Goal: Task Accomplishment & Management: Complete application form

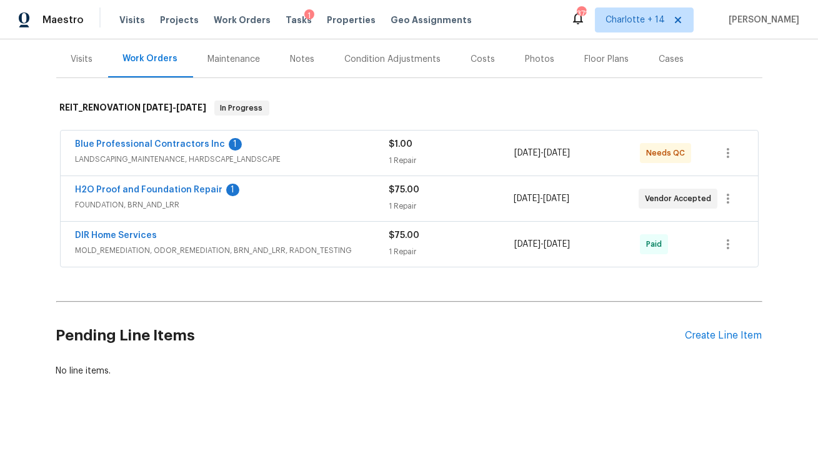
scroll to position [123, 0]
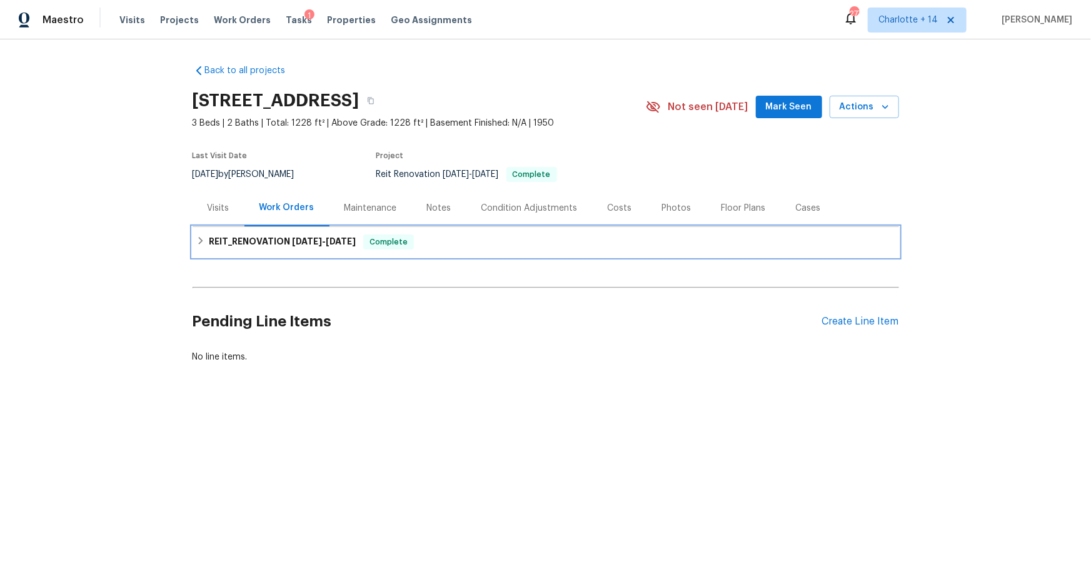
click at [263, 235] on h6 "REIT_RENOVATION 8/11/25 - 8/14/25" at bounding box center [282, 241] width 147 height 15
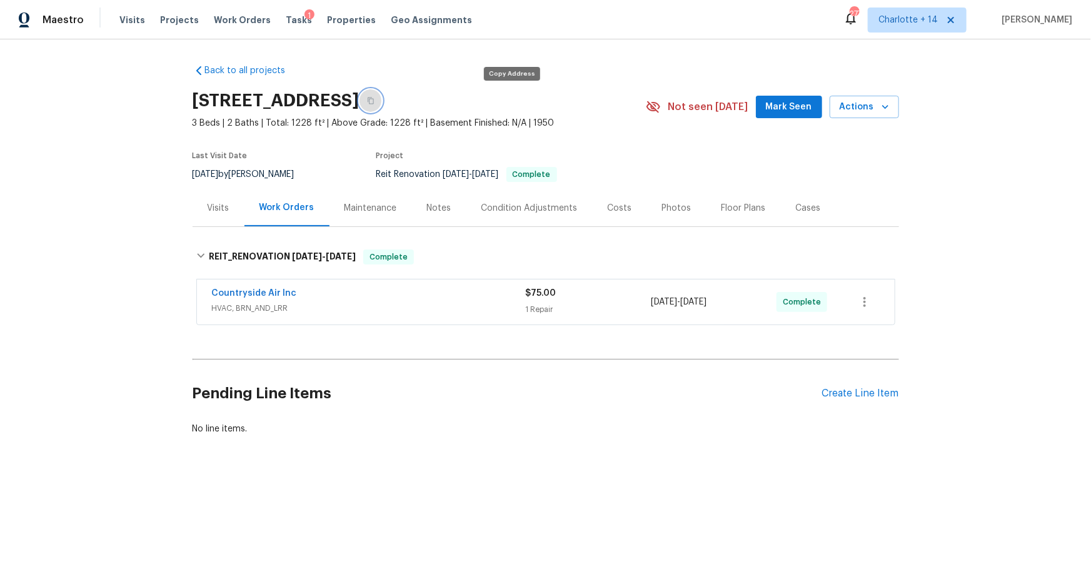
drag, startPoint x: 506, startPoint y: 98, endPoint x: 521, endPoint y: 68, distance: 33.5
click at [374, 98] on icon "button" at bounding box center [371, 101] width 8 height 8
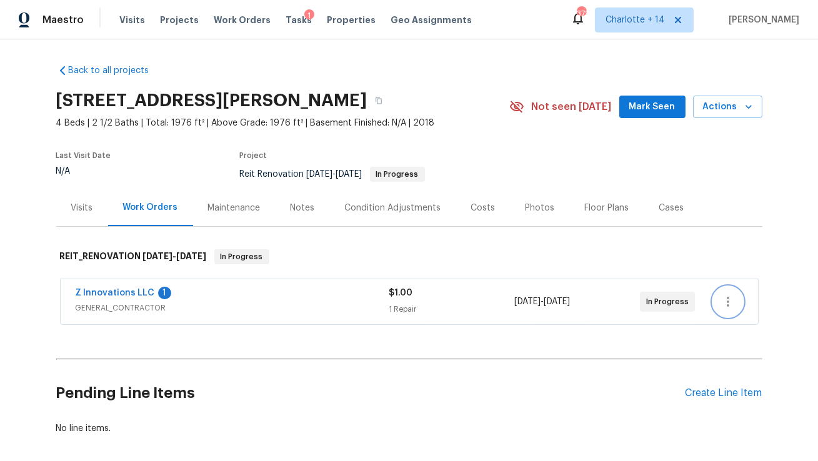
click at [737, 304] on button "button" at bounding box center [728, 302] width 30 height 30
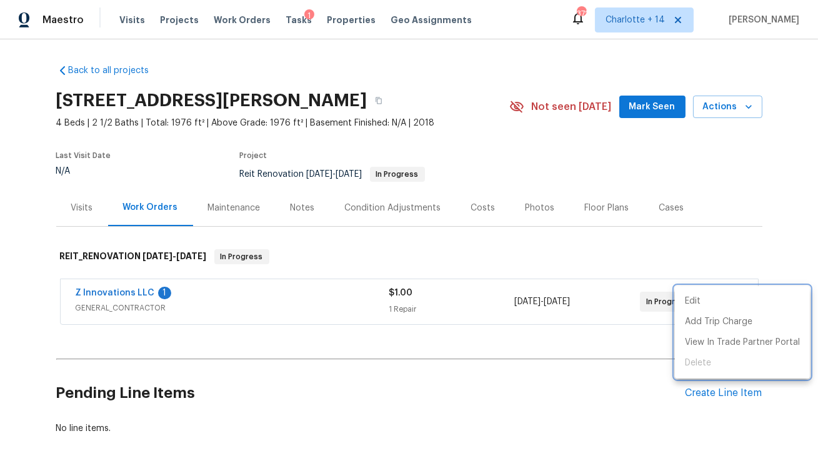
click at [535, 291] on div at bounding box center [409, 230] width 818 height 461
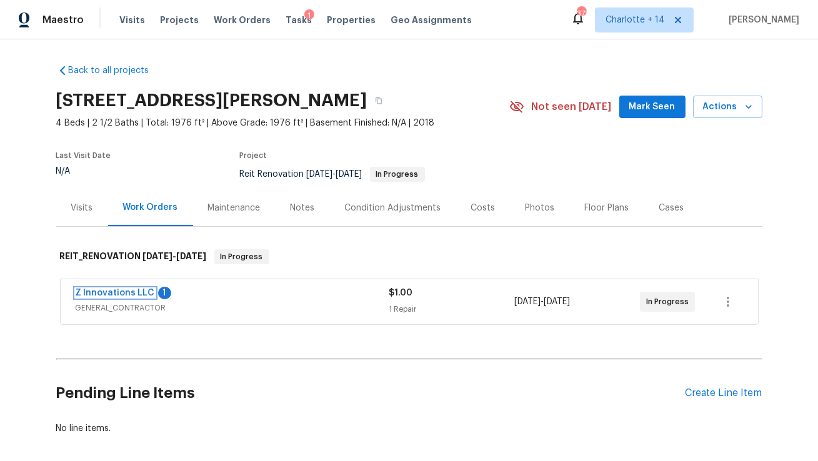
drag, startPoint x: 96, startPoint y: 291, endPoint x: 103, endPoint y: 290, distance: 7.0
click at [96, 291] on link "Z Innovations LLC" at bounding box center [115, 293] width 79 height 9
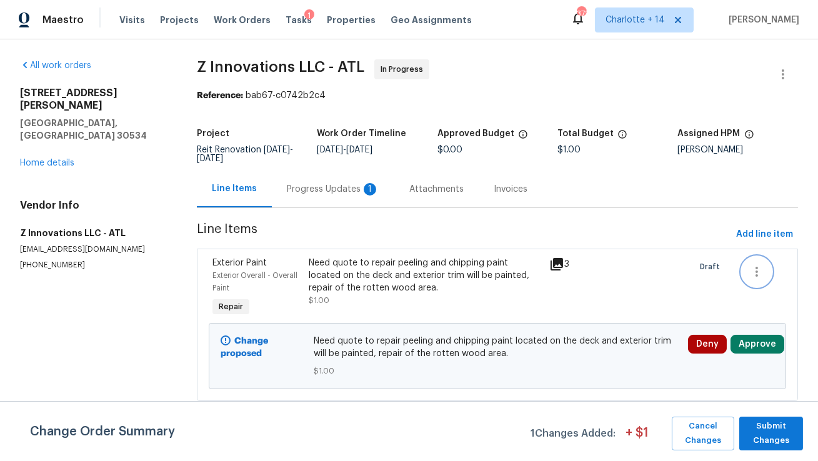
click at [758, 271] on icon "button" at bounding box center [757, 271] width 15 height 15
click at [758, 274] on li "Cancel" at bounding box center [766, 273] width 48 height 21
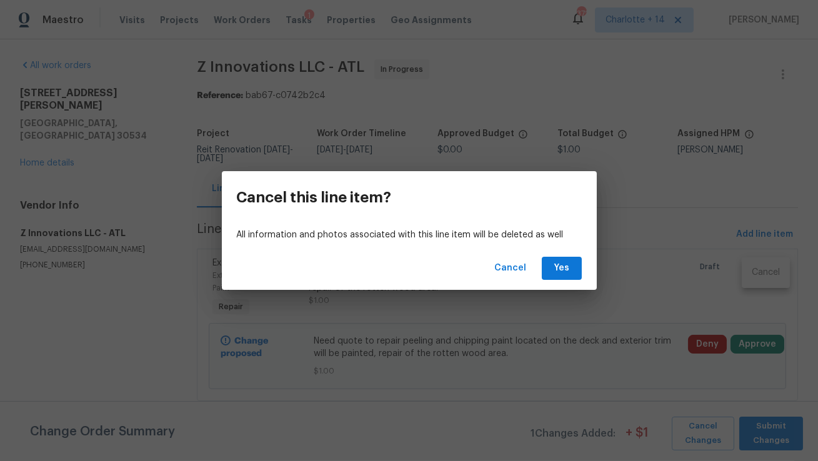
click at [583, 278] on div "Cancel Yes" at bounding box center [409, 268] width 375 height 43
click at [568, 273] on span "Yes" at bounding box center [562, 269] width 20 height 16
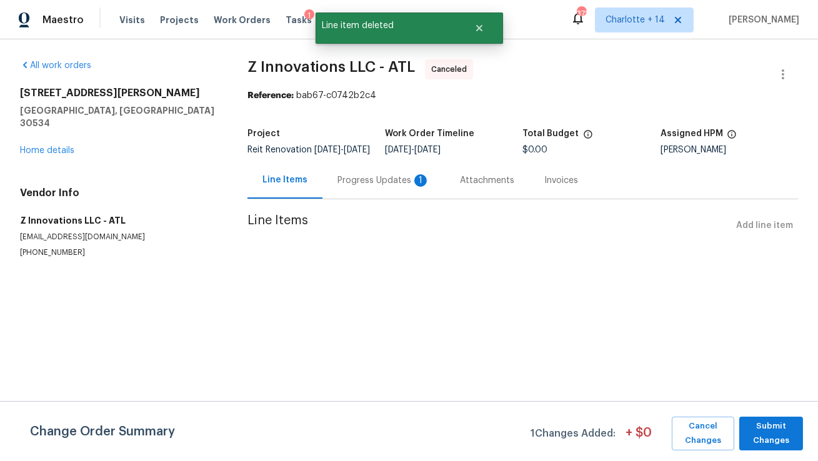
click at [381, 187] on div "Progress Updates 1" at bounding box center [384, 180] width 93 height 13
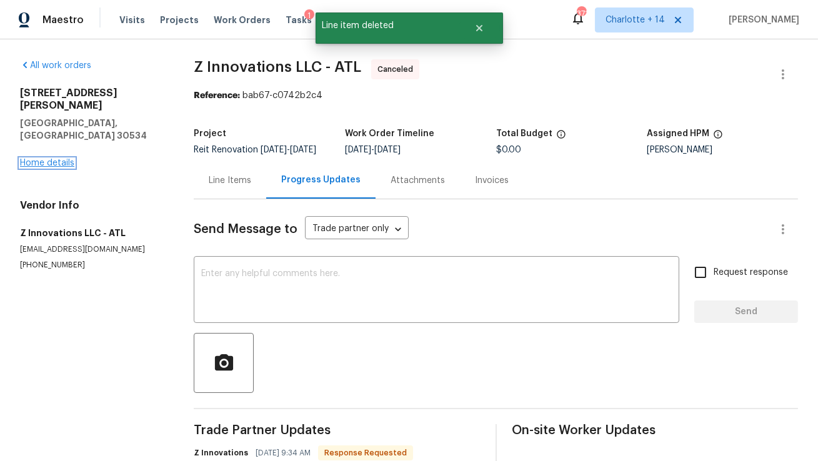
click at [61, 159] on link "Home details" at bounding box center [47, 163] width 54 height 9
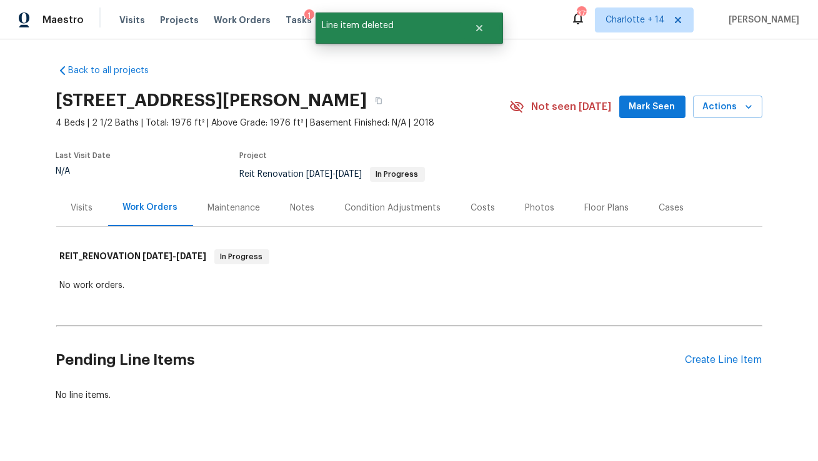
scroll to position [25, 0]
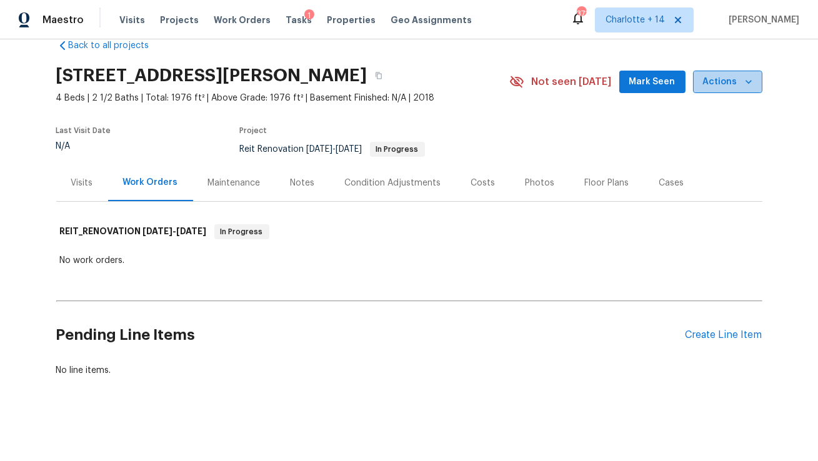
click at [745, 79] on icon "button" at bounding box center [749, 82] width 13 height 13
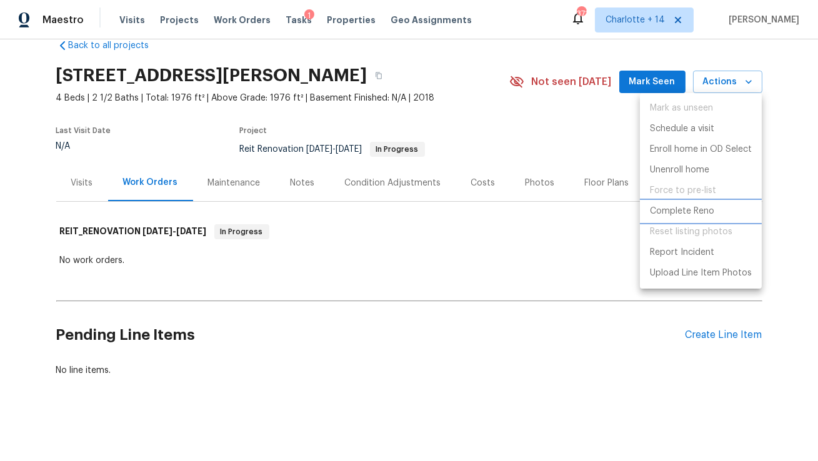
click at [674, 211] on p "Complete Reno" at bounding box center [682, 211] width 64 height 13
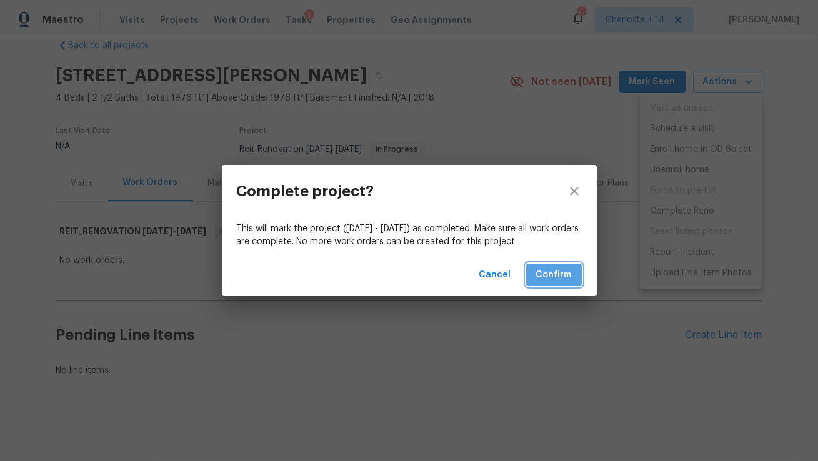
drag, startPoint x: 572, startPoint y: 279, endPoint x: 561, endPoint y: 257, distance: 25.2
click at [572, 279] on button "Confirm" at bounding box center [554, 275] width 56 height 23
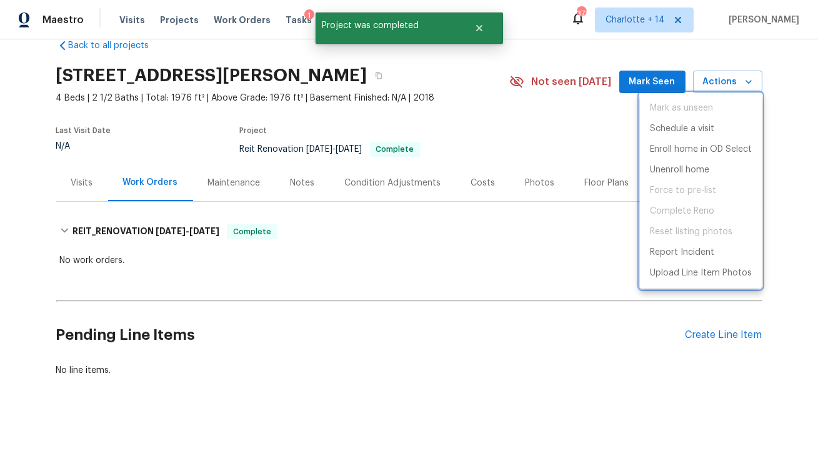
click at [433, 75] on div at bounding box center [409, 230] width 818 height 461
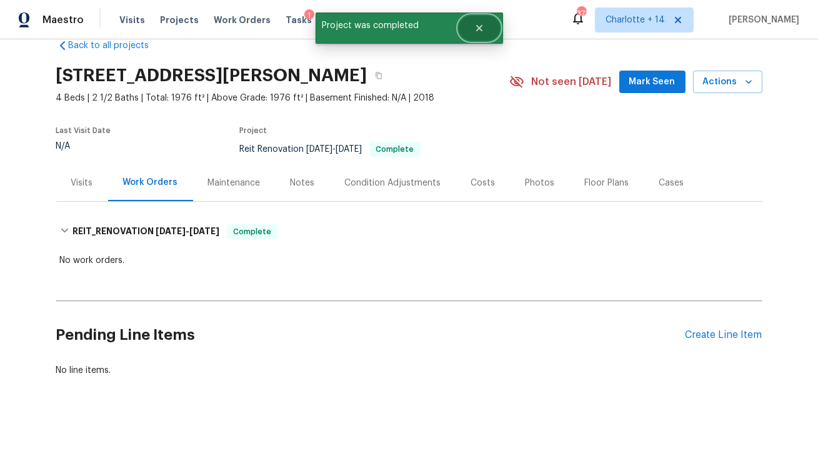
click at [476, 28] on icon "Close" at bounding box center [479, 28] width 10 height 10
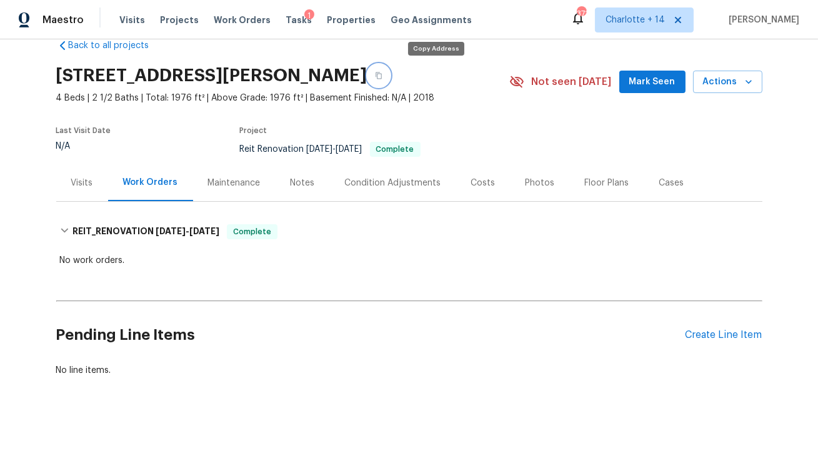
click at [383, 74] on icon "button" at bounding box center [379, 76] width 8 height 8
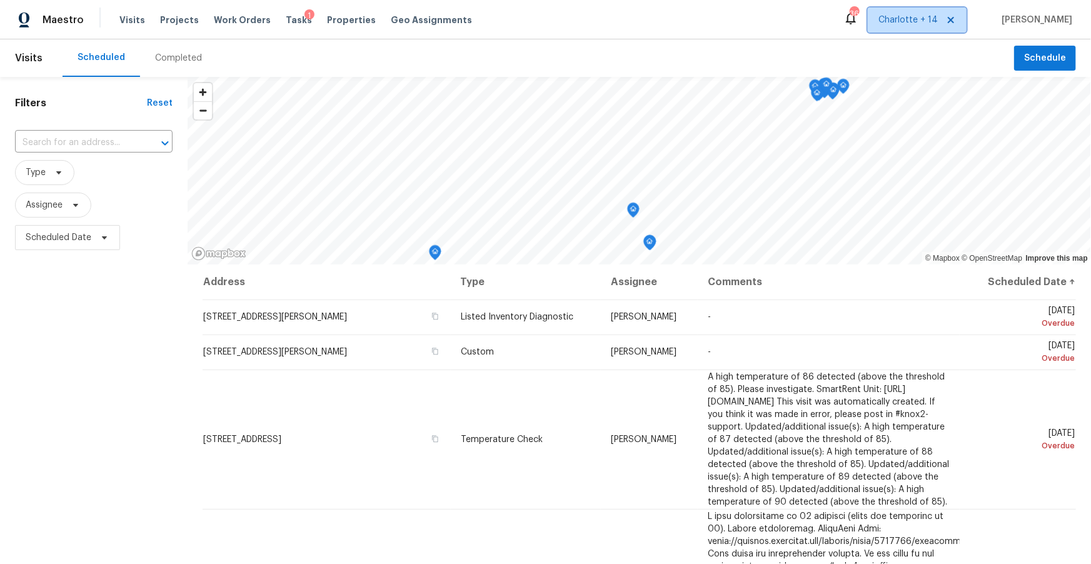
click at [956, 20] on icon at bounding box center [951, 20] width 10 height 10
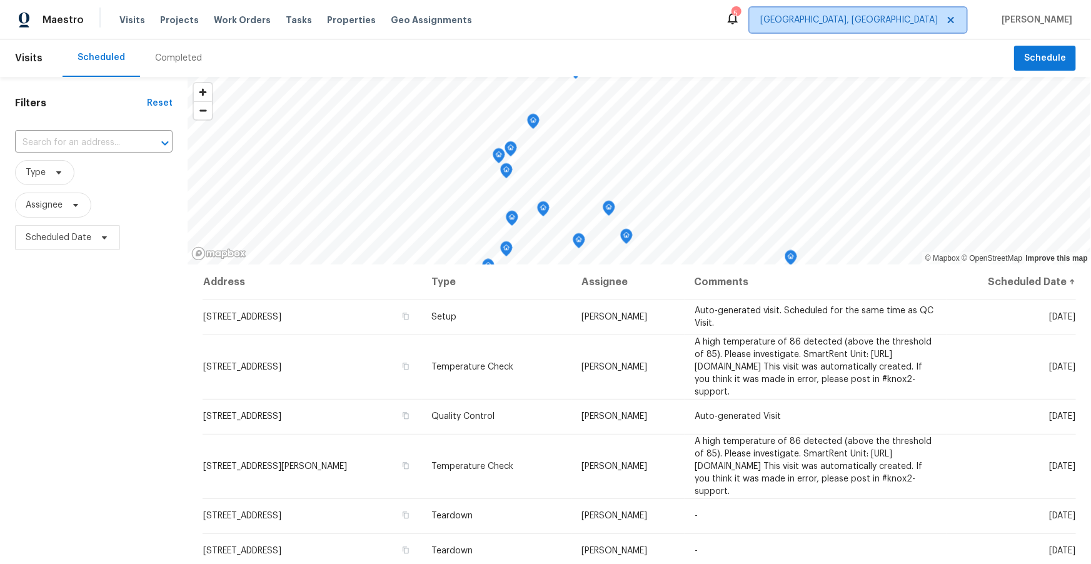
click at [938, 19] on span "Albuquerque, NM" at bounding box center [849, 20] width 178 height 13
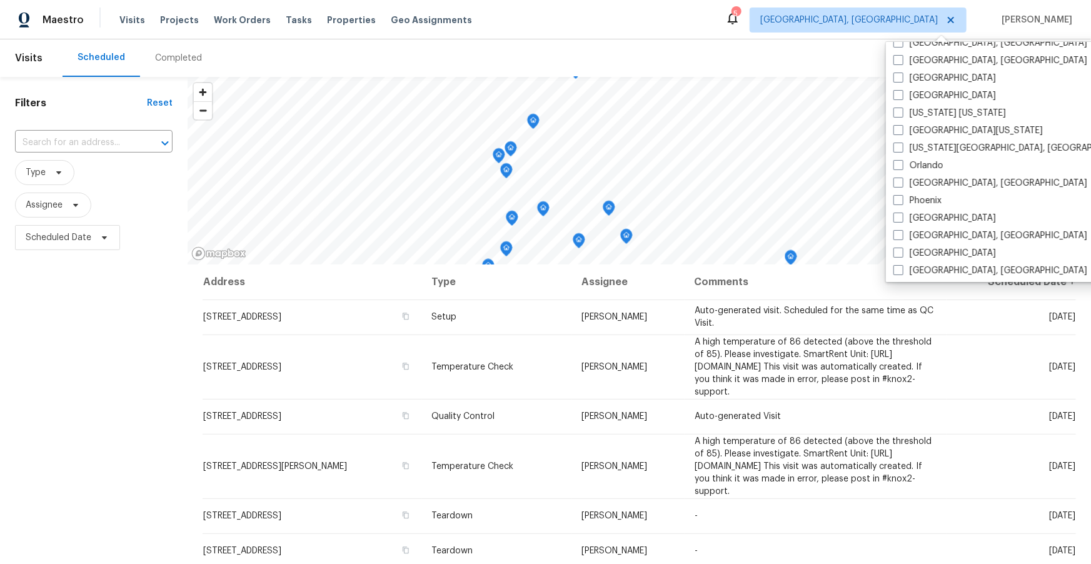
scroll to position [571, 0]
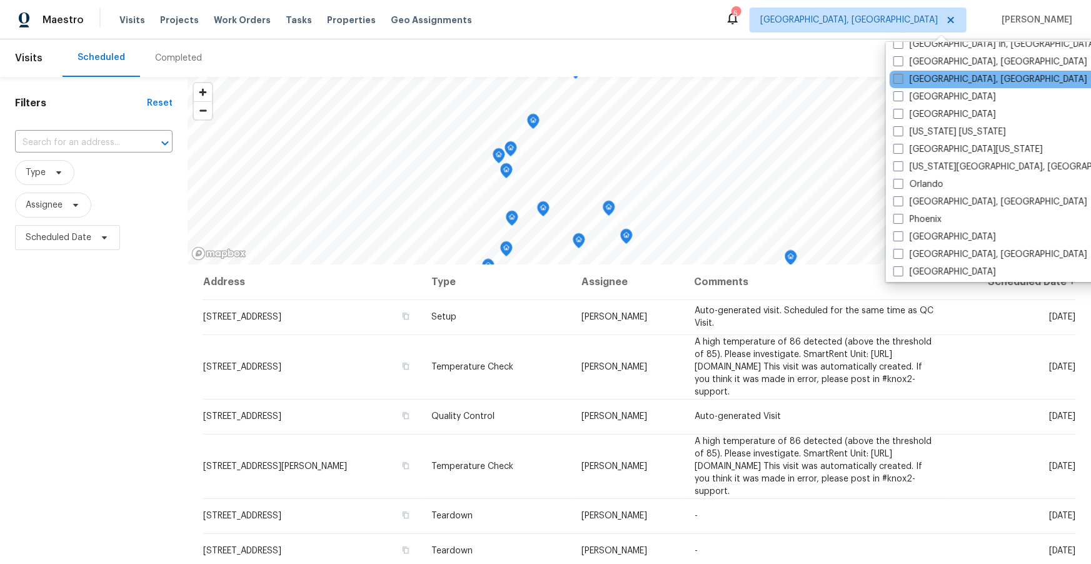
click at [905, 77] on label "Miami, FL" at bounding box center [990, 79] width 194 height 13
click at [901, 77] on input "Miami, FL" at bounding box center [897, 77] width 8 height 8
checkbox input "true"
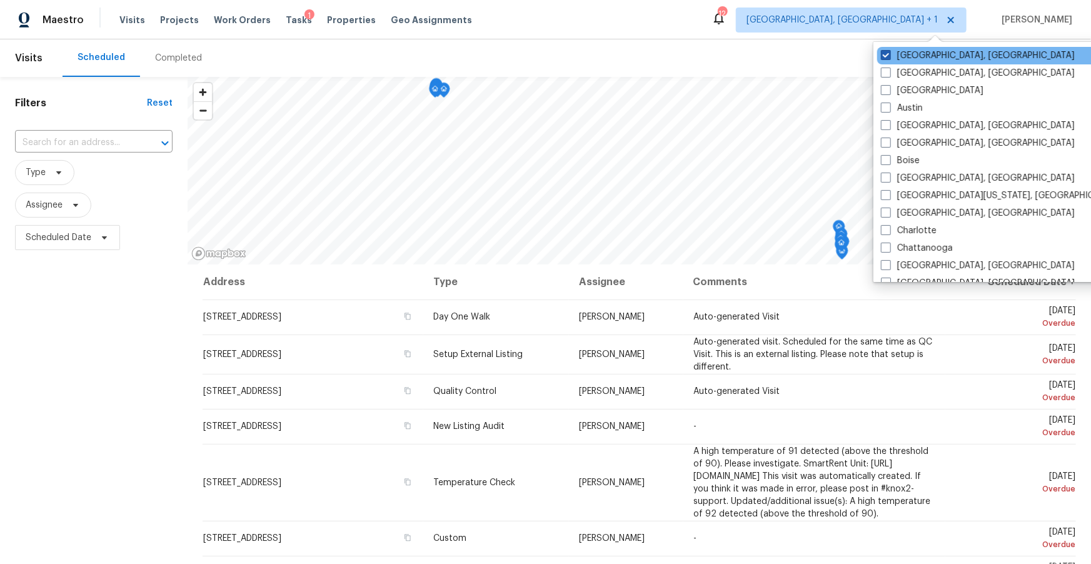
click at [907, 53] on label "Albuquerque, NM" at bounding box center [978, 55] width 194 height 13
click at [889, 53] on input "Albuquerque, NM" at bounding box center [885, 53] width 8 height 8
checkbox input "false"
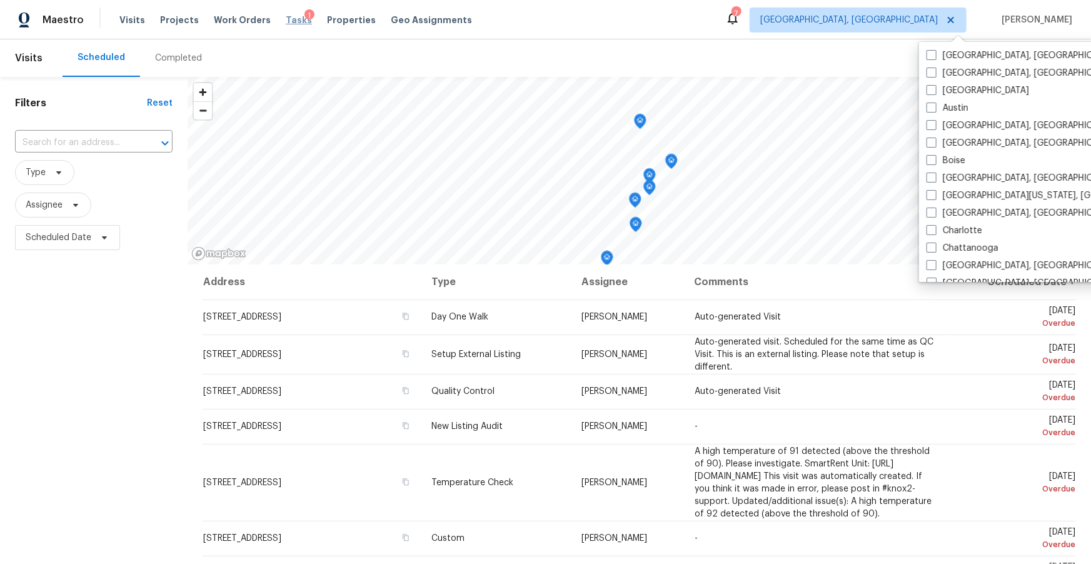
click at [286, 17] on span "Tasks" at bounding box center [299, 20] width 26 height 9
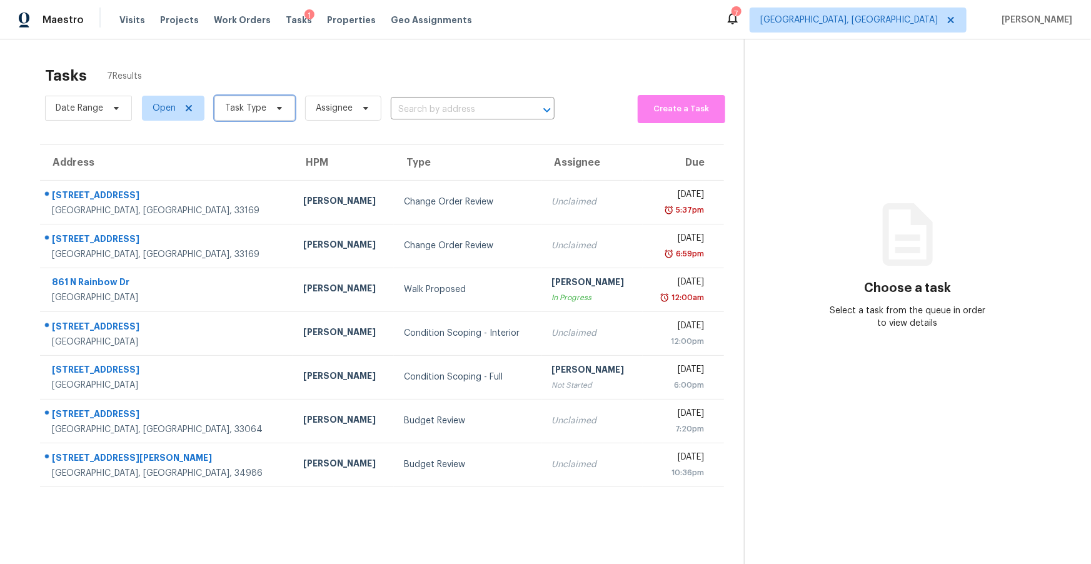
click at [247, 103] on span "Task Type" at bounding box center [245, 108] width 41 height 13
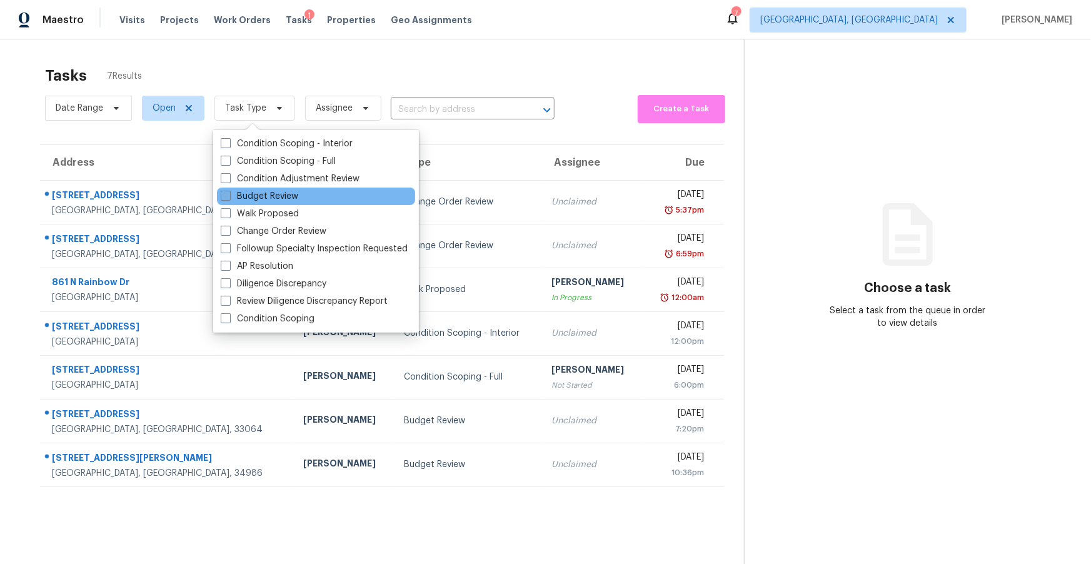
click at [289, 197] on label "Budget Review" at bounding box center [260, 196] width 78 height 13
click at [229, 197] on input "Budget Review" at bounding box center [225, 194] width 8 height 8
checkbox input "true"
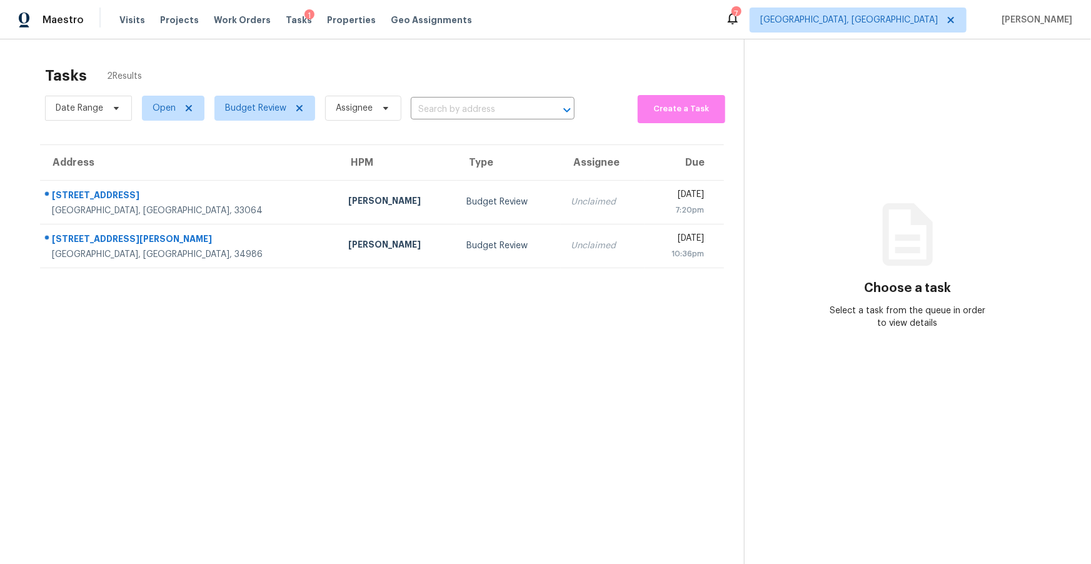
click at [388, 61] on div "Tasks 2 Results" at bounding box center [394, 75] width 699 height 33
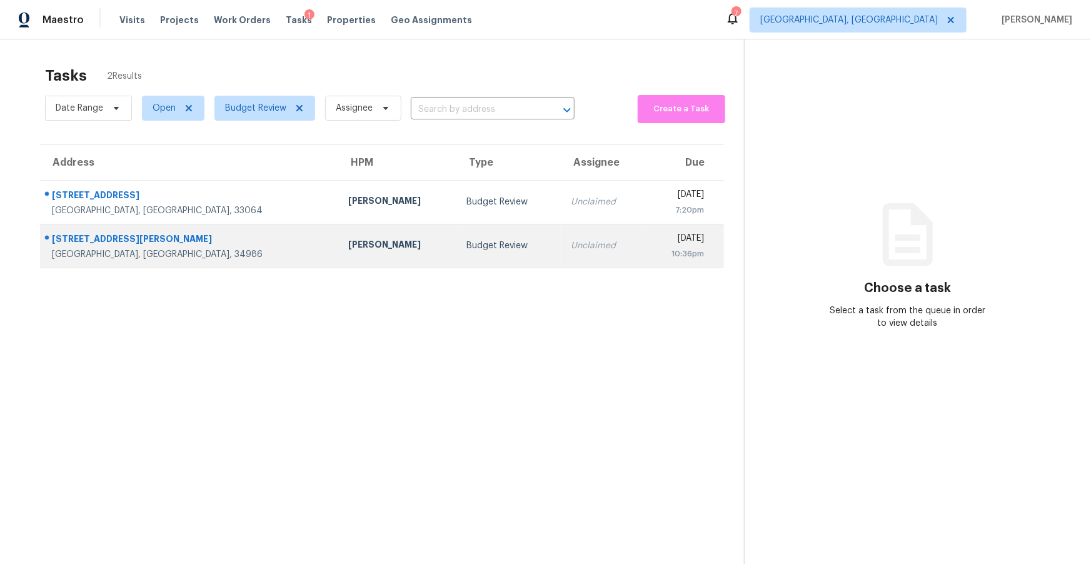
click at [158, 248] on div "Port Saint Lucie, FL, 34986" at bounding box center [190, 254] width 276 height 13
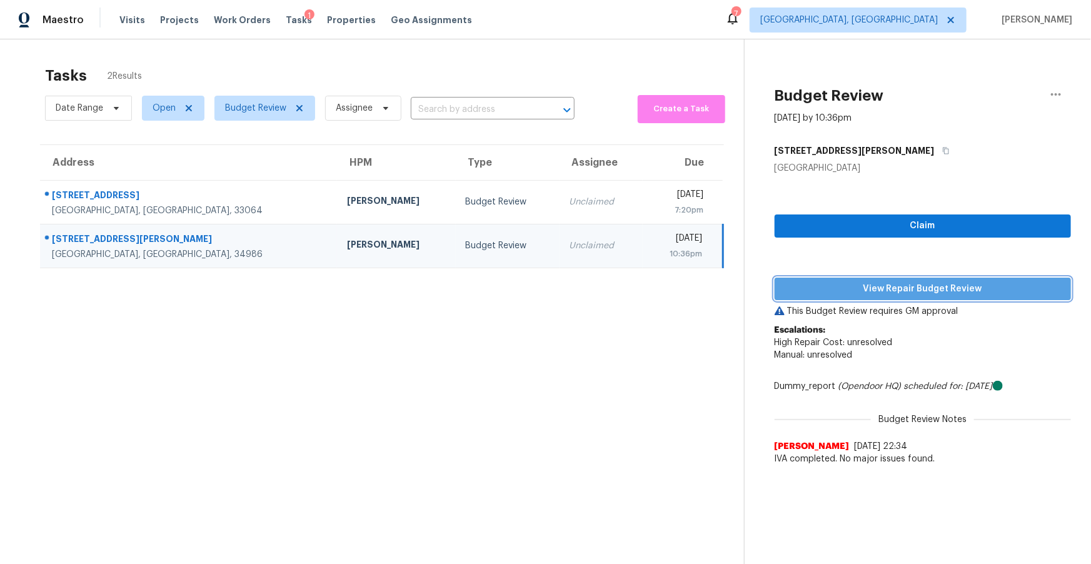
click at [883, 281] on span "View Repair Budget Review" at bounding box center [923, 289] width 277 height 16
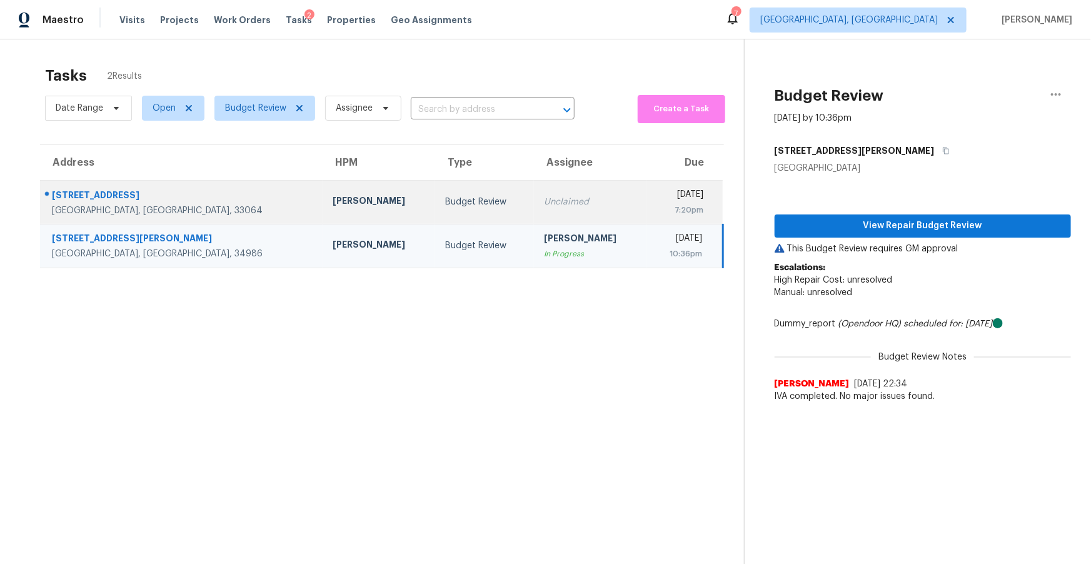
click at [333, 203] on div "[PERSON_NAME]" at bounding box center [379, 202] width 93 height 16
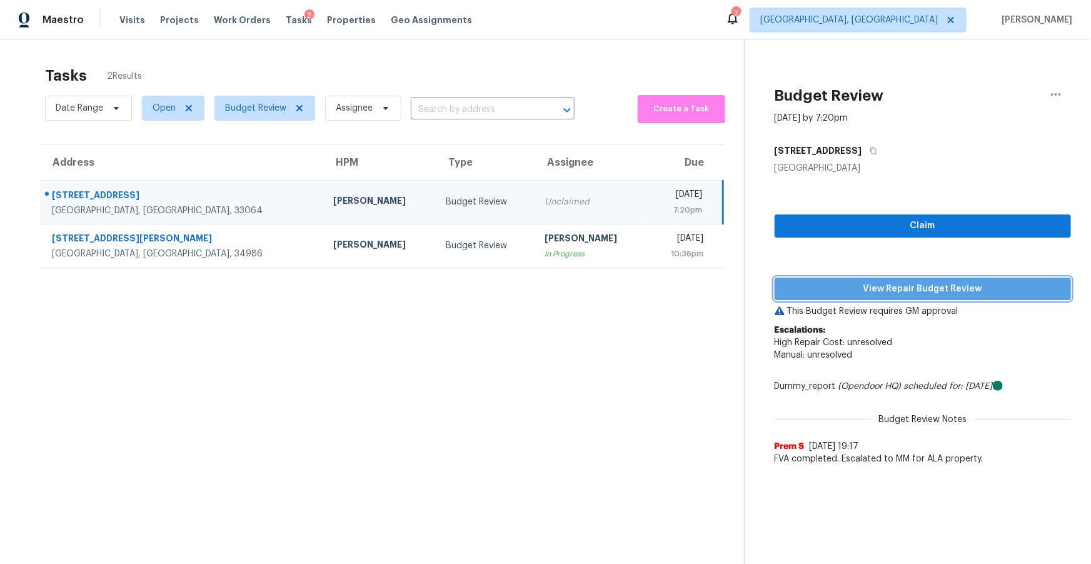
drag, startPoint x: 885, startPoint y: 294, endPoint x: 862, endPoint y: 289, distance: 23.5
click at [883, 293] on span "View Repair Budget Review" at bounding box center [923, 289] width 277 height 16
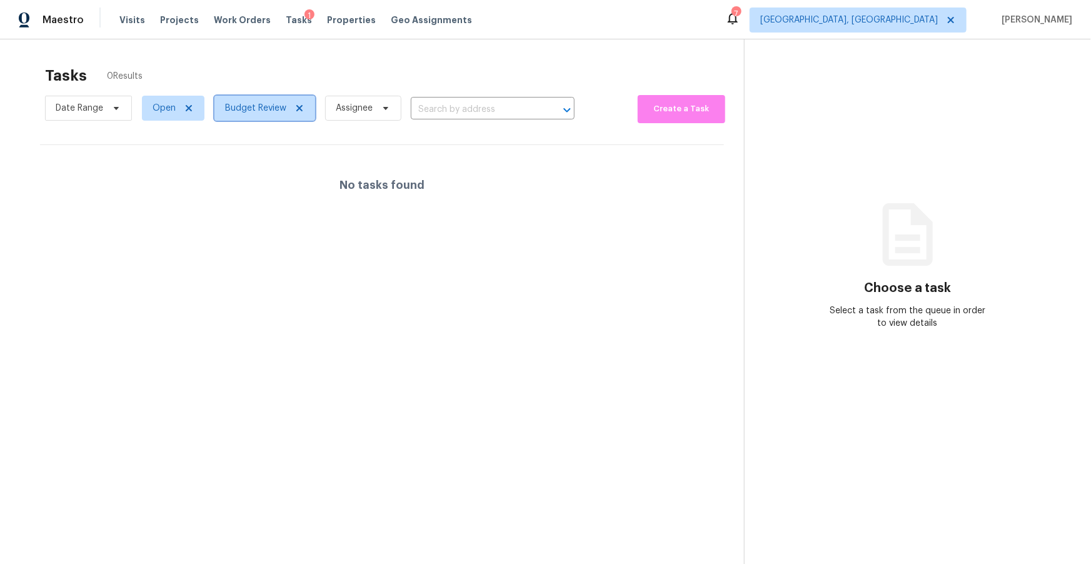
click at [297, 106] on icon at bounding box center [299, 108] width 6 height 6
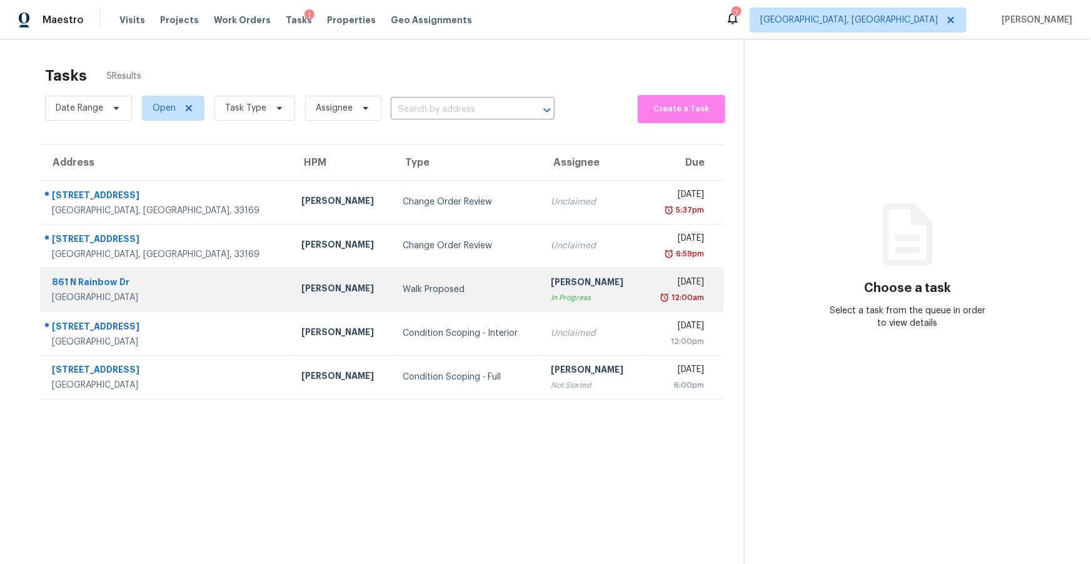
click at [158, 288] on div "861 N Rainbow Dr" at bounding box center [166, 284] width 229 height 16
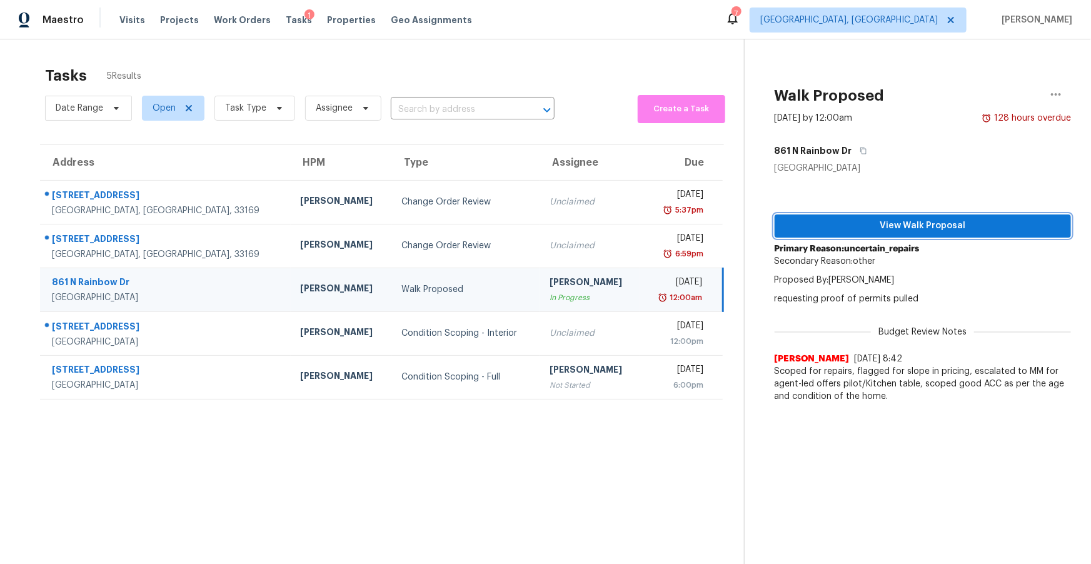
click at [902, 226] on span "View Walk Proposal" at bounding box center [923, 226] width 277 height 16
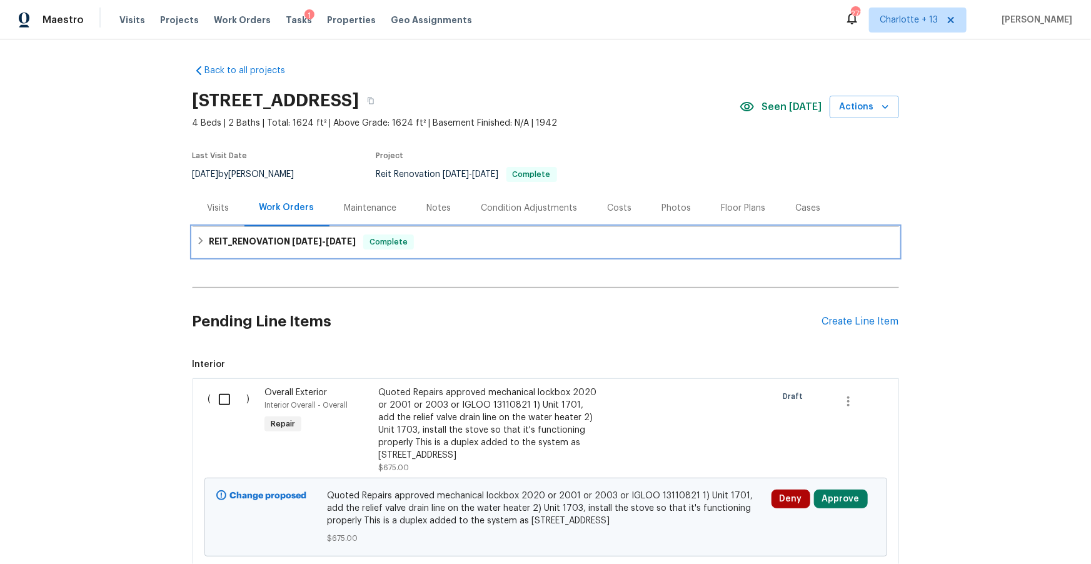
click at [306, 242] on span "[DATE]" at bounding box center [307, 241] width 30 height 9
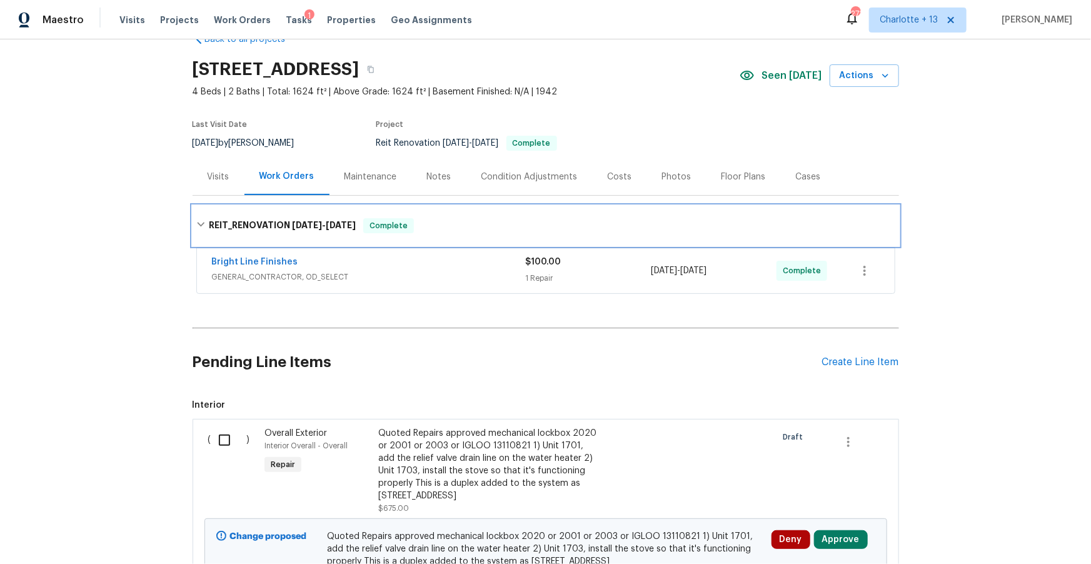
scroll to position [16, 0]
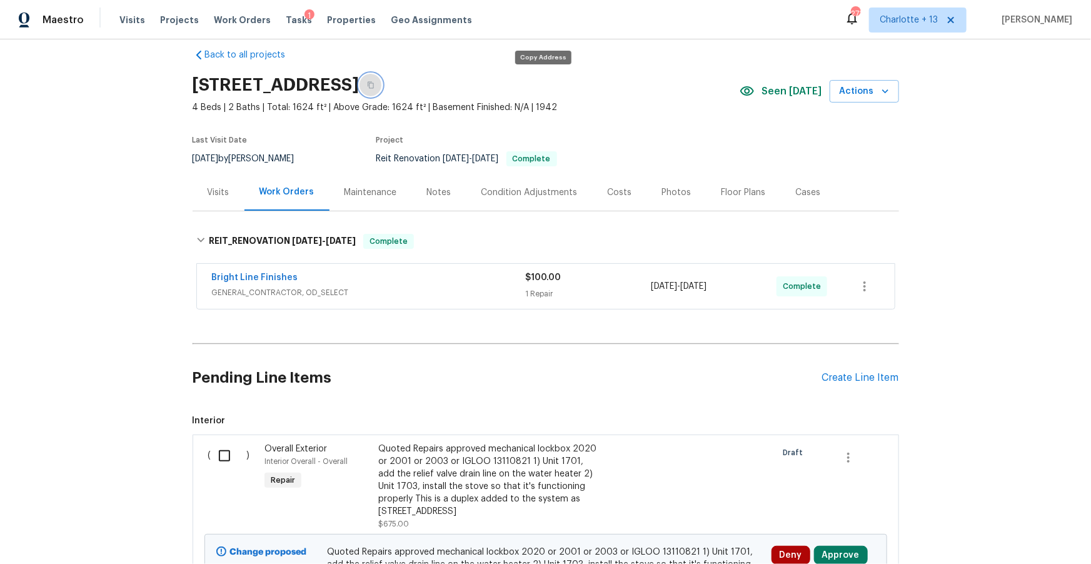
click at [374, 86] on icon "button" at bounding box center [371, 85] width 8 height 8
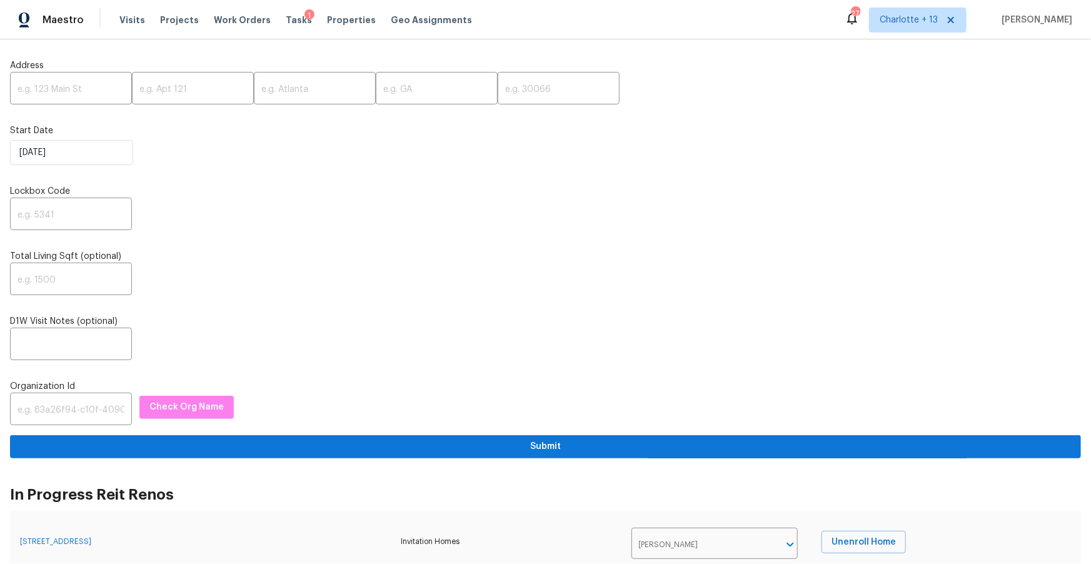
click at [61, 88] on input "text" at bounding box center [71, 89] width 122 height 29
paste input "[STREET_ADDRESS]"
click at [99, 91] on input "[STREET_ADDRESS]" at bounding box center [71, 89] width 122 height 29
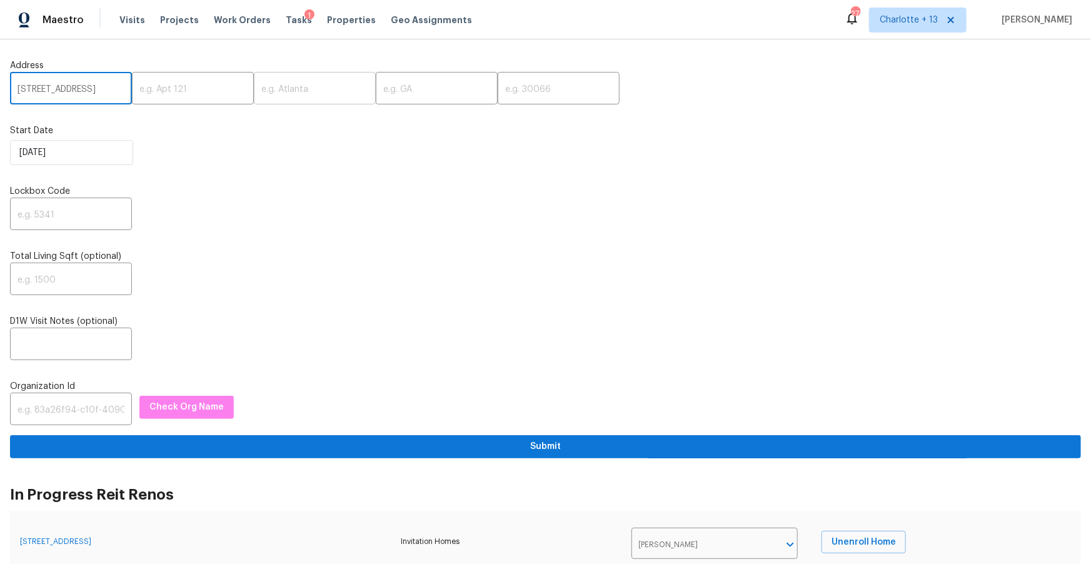
scroll to position [0, 39]
type input "[STREET_ADDRESS]"
click at [518, 93] on input "text" at bounding box center [559, 89] width 122 height 29
paste input "43206"
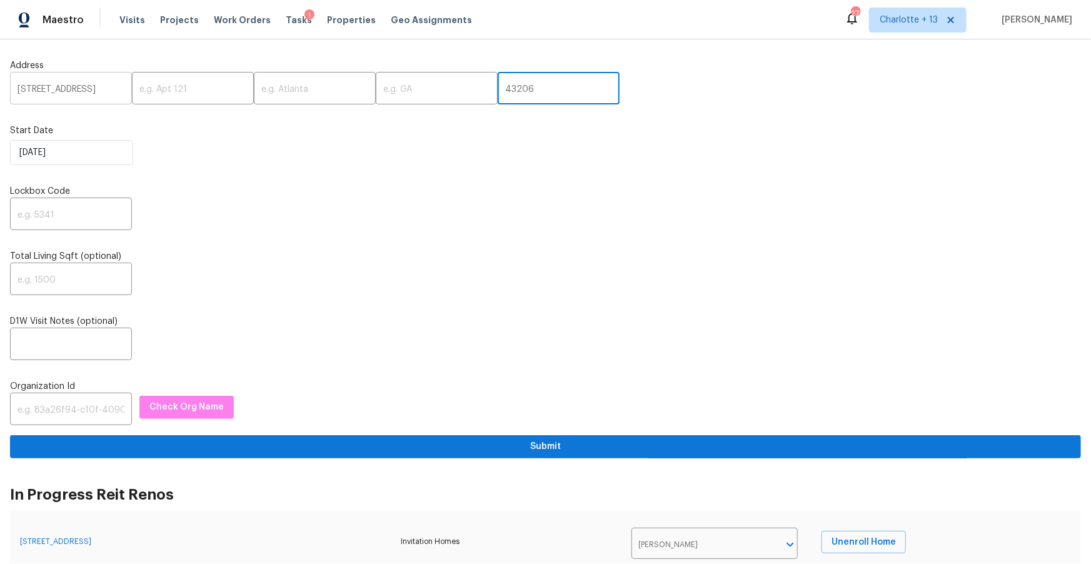
type input "43206"
click at [99, 88] on input "[STREET_ADDRESS]" at bounding box center [71, 89] width 122 height 29
type input "[STREET_ADDRESS]"
click at [286, 95] on input "text" at bounding box center [315, 89] width 122 height 29
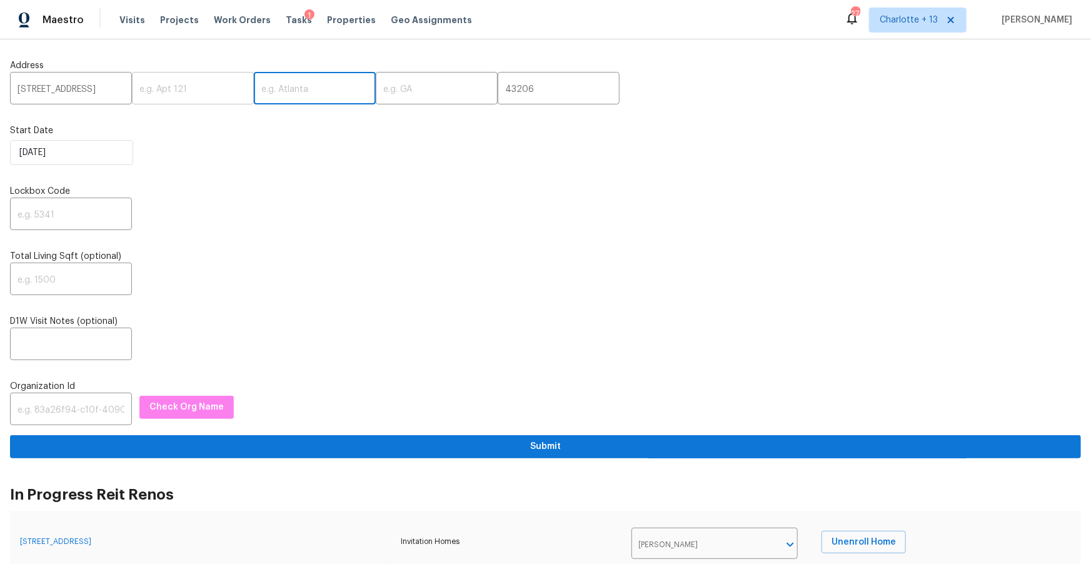
paste input "Columbus"
type input "Columbus"
click at [99, 91] on input "[STREET_ADDRESS]" at bounding box center [71, 89] width 122 height 29
type input "[STREET_ADDRESS],"
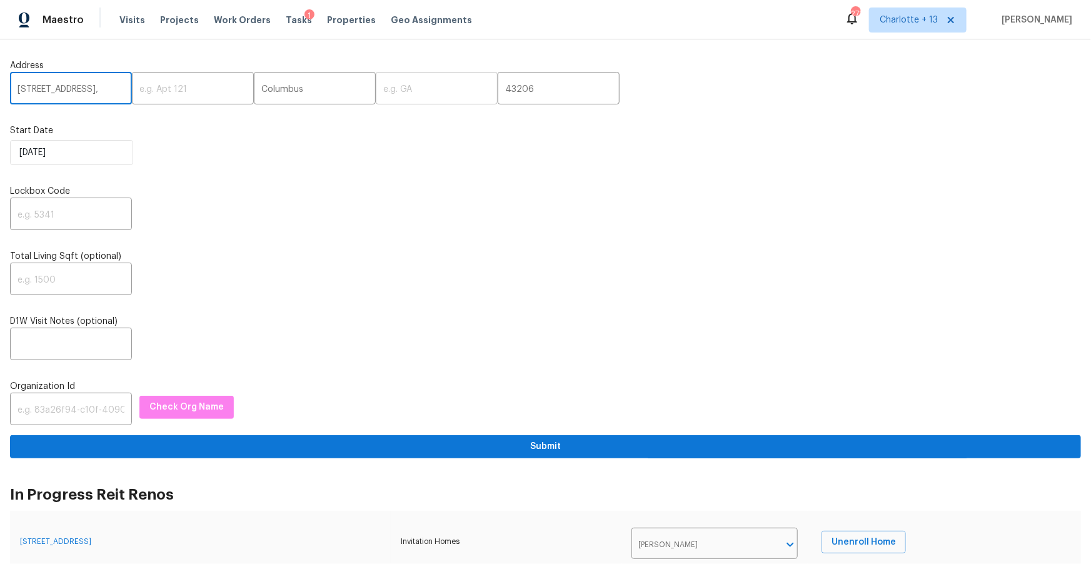
click at [376, 91] on input "text" at bounding box center [437, 89] width 122 height 29
paste input "OH"
type input "OH"
click at [106, 89] on input "[STREET_ADDRESS]," at bounding box center [71, 89] width 122 height 29
type input "[STREET_ADDRESS]"
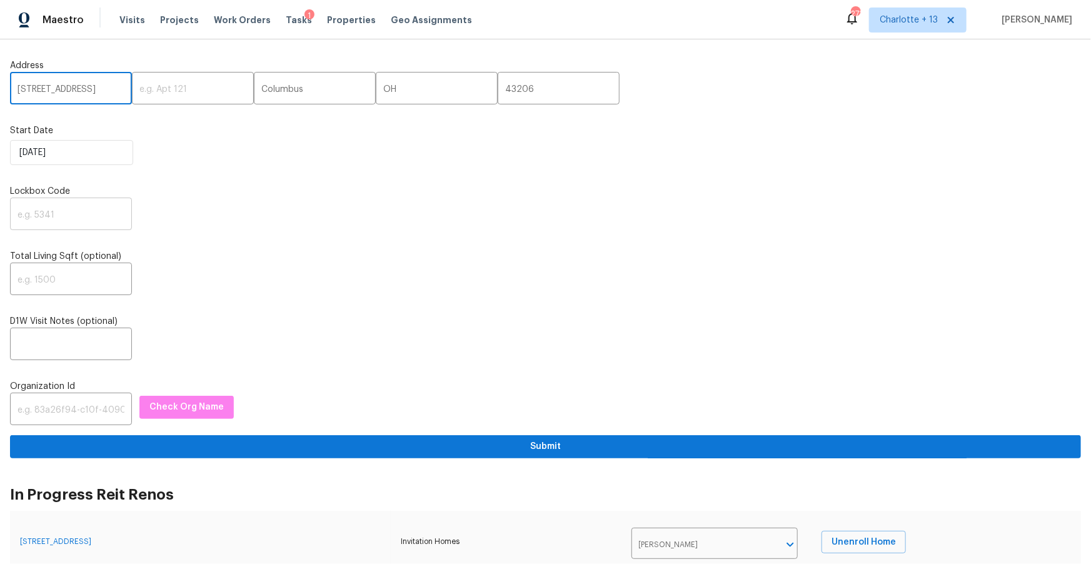
click at [69, 214] on input "text" at bounding box center [71, 215] width 122 height 29
paste input "2020"
type input "2020"
click at [83, 417] on input "text" at bounding box center [71, 410] width 122 height 29
paste input "1349d153-b359-4f9b-b4dd-758ff939cc37"
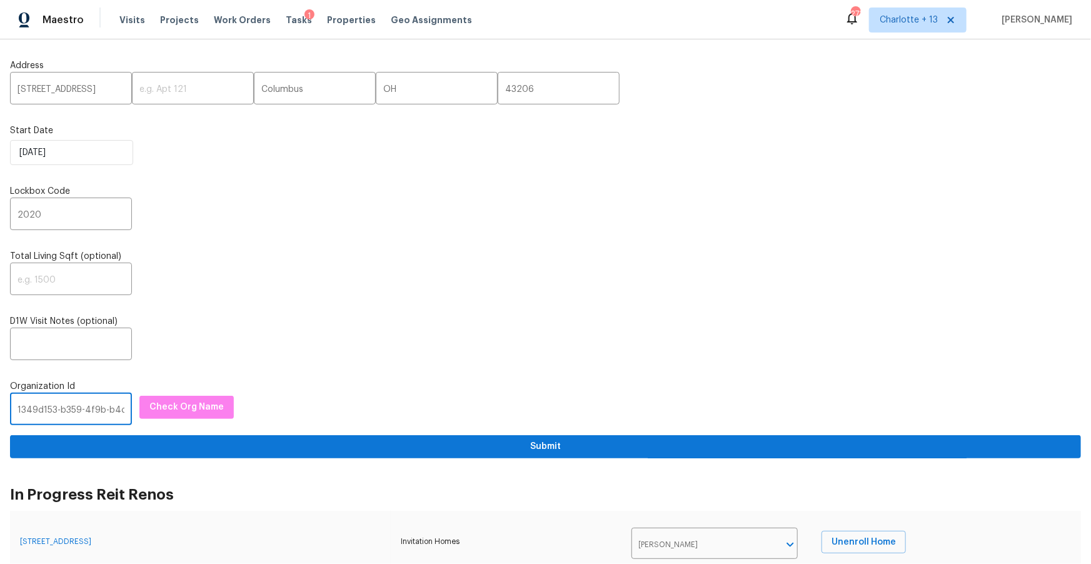
scroll to position [0, 73]
type input "1349d153-b359-4f9b-b4dd-758ff939cc37"
click at [153, 405] on span "Check Org Name" at bounding box center [186, 407] width 74 height 16
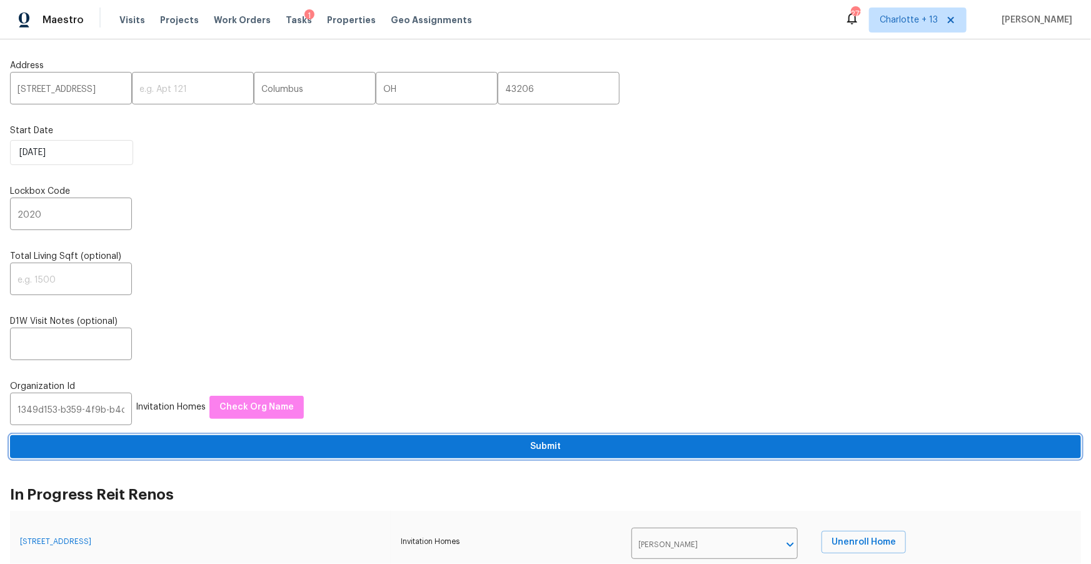
click at [458, 448] on span "Submit" at bounding box center [545, 447] width 1051 height 16
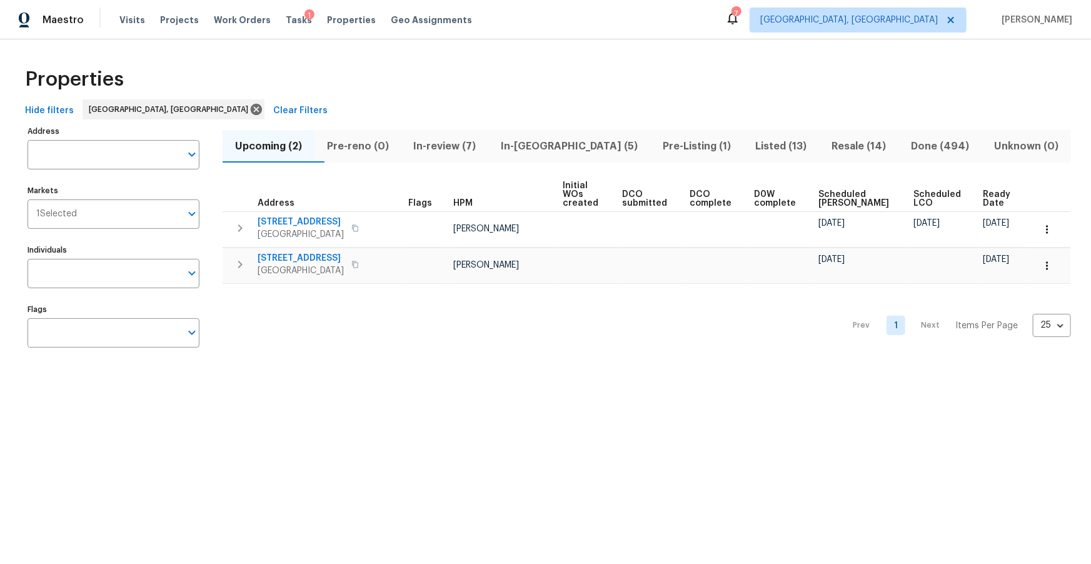
click at [567, 144] on span "In-[GEOGRAPHIC_DATA] (5)" at bounding box center [569, 147] width 147 height 18
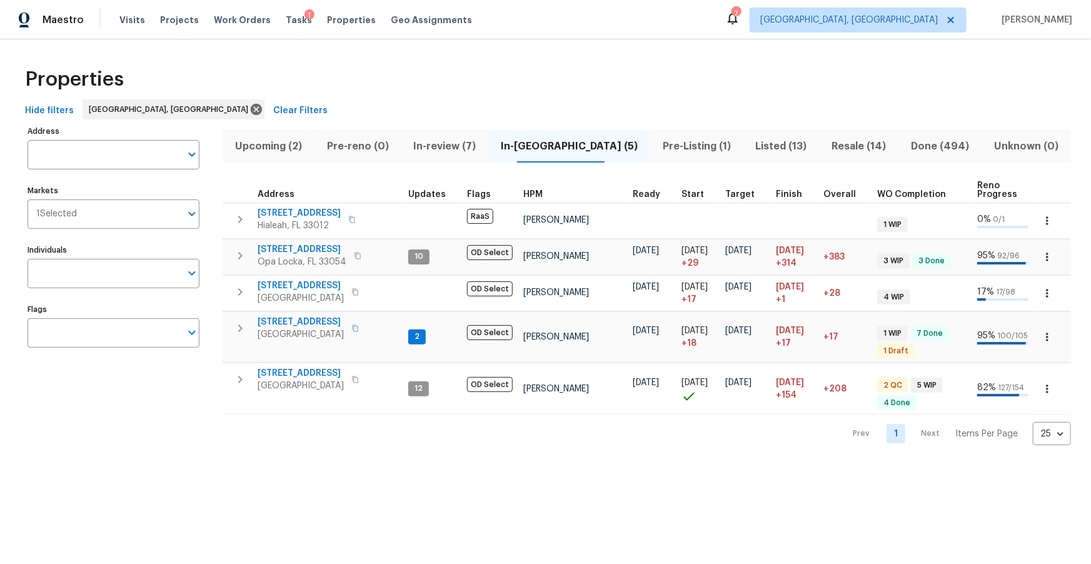
click at [281, 146] on span "Upcoming (2)" at bounding box center [268, 147] width 77 height 18
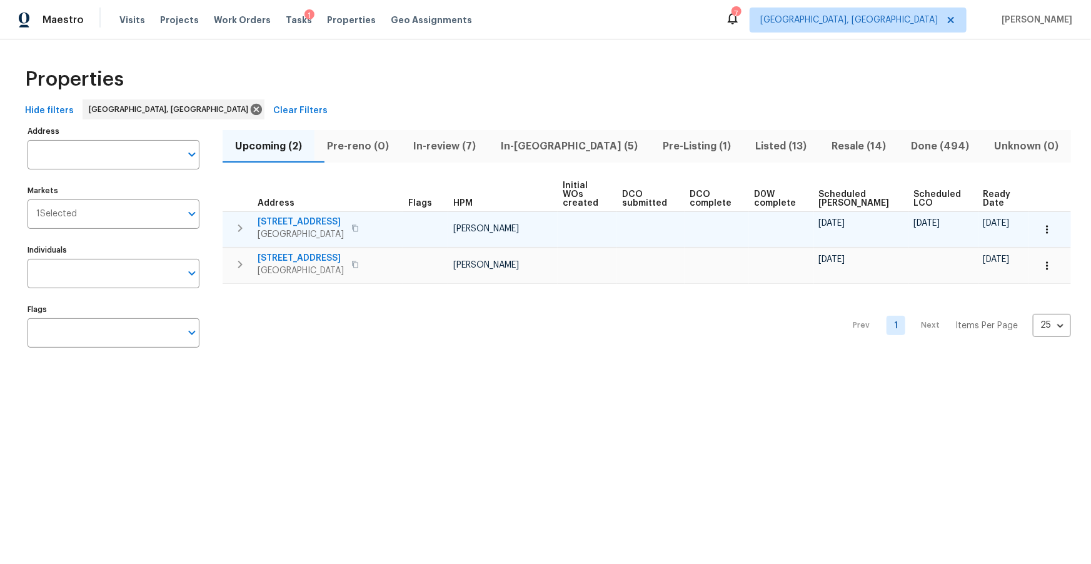
click at [1042, 223] on icon "button" at bounding box center [1047, 229] width 13 height 13
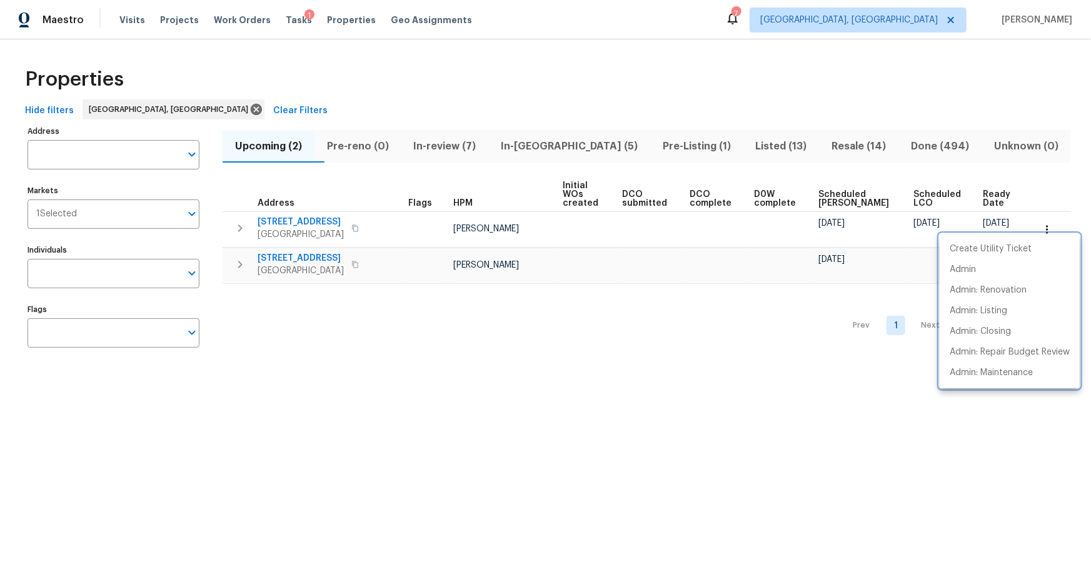
click at [700, 76] on div at bounding box center [545, 282] width 1091 height 564
